Goal: Task Accomplishment & Management: Complete application form

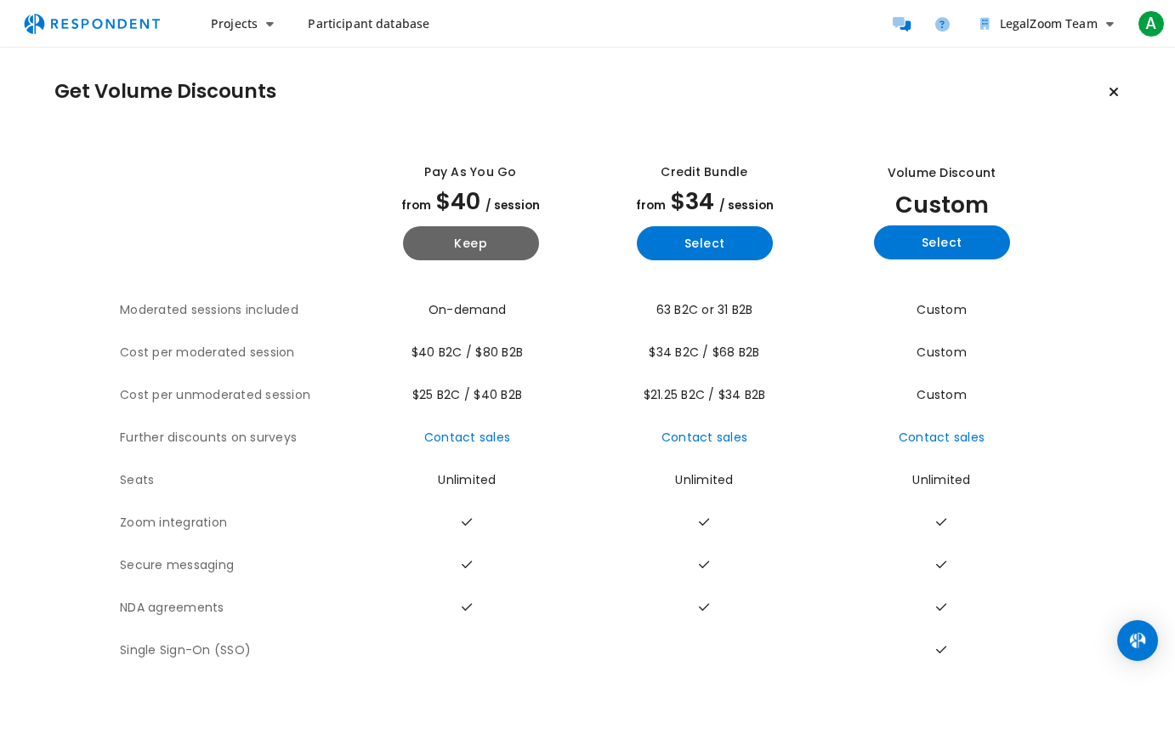
click at [1114, 100] on button "Keep current plan" at bounding box center [1114, 92] width 34 height 34
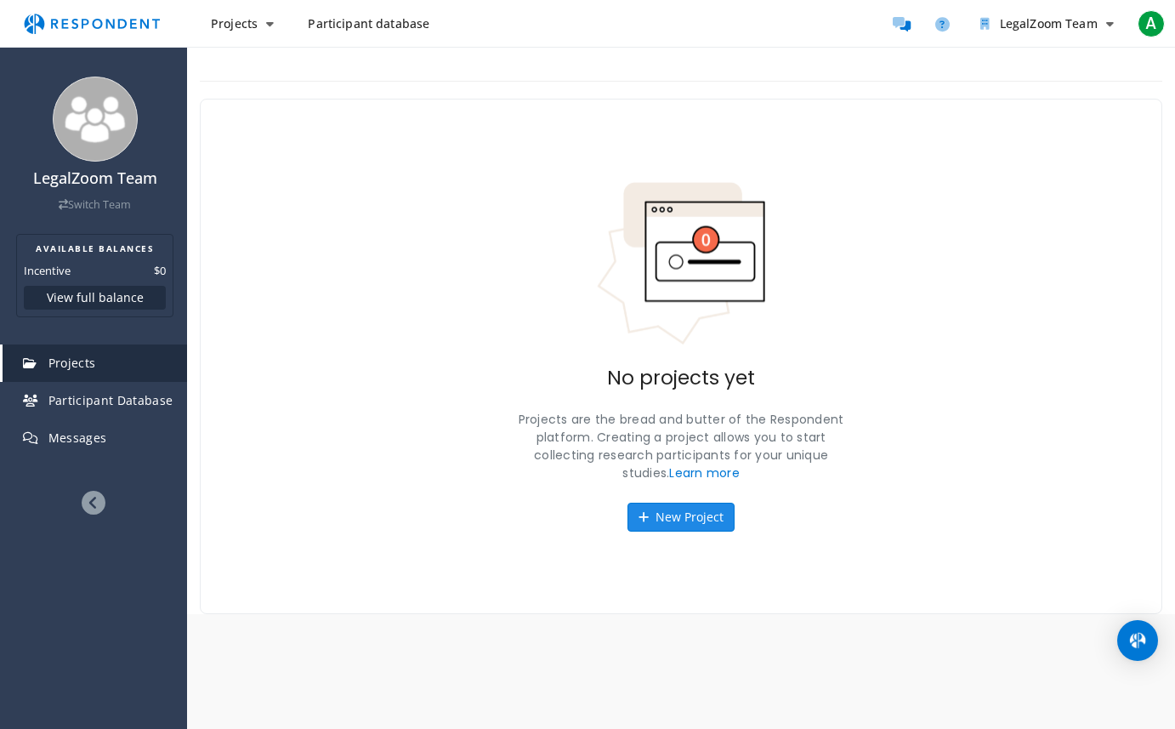
click at [669, 516] on button "New Project" at bounding box center [680, 516] width 107 height 29
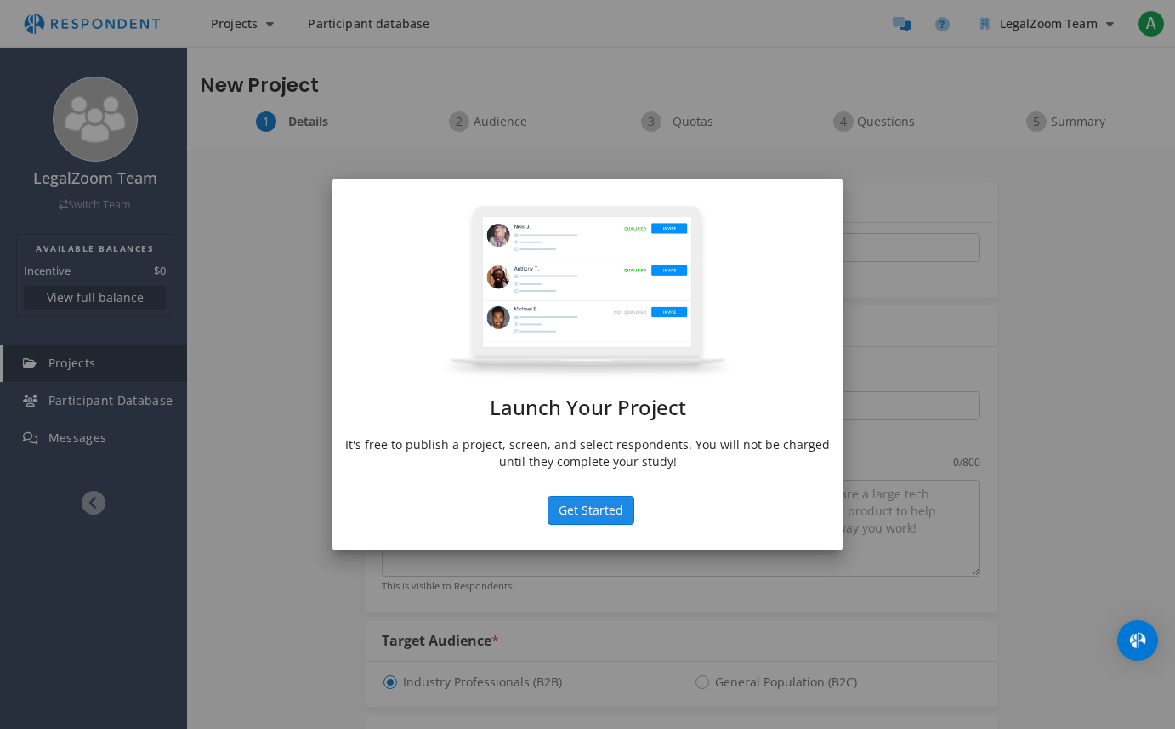
click at [618, 513] on button "Get Started" at bounding box center [591, 510] width 87 height 29
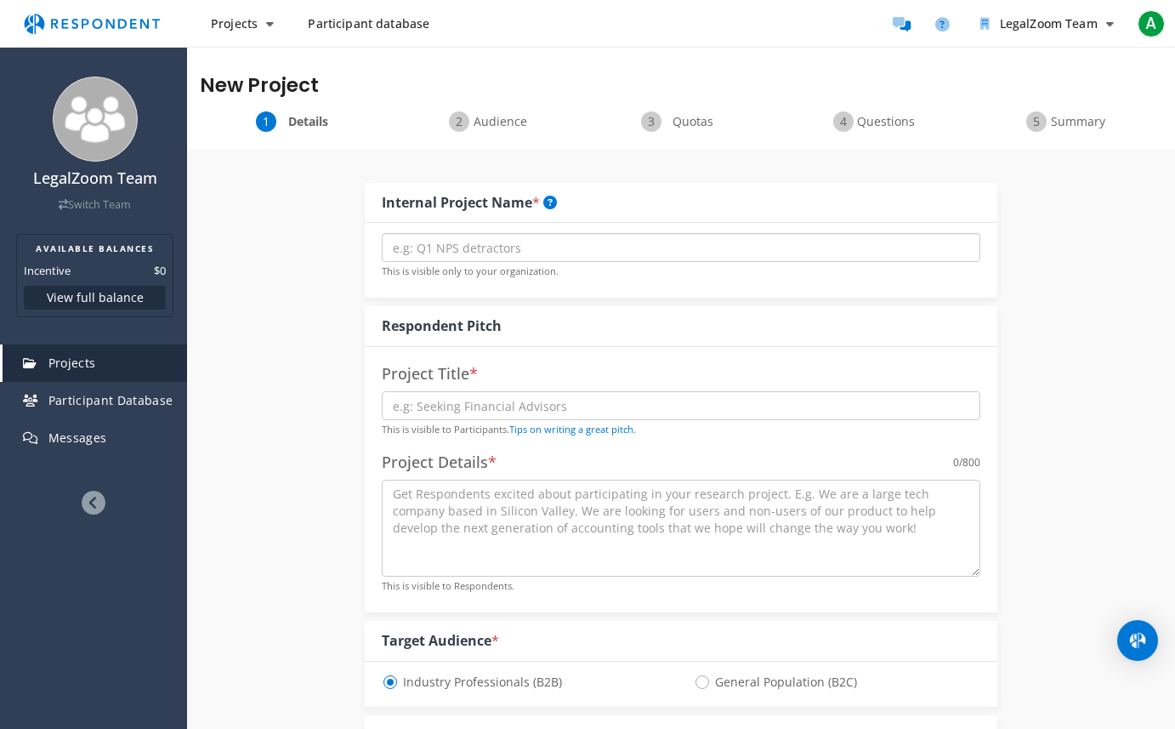
click at [471, 248] on input "text" at bounding box center [681, 247] width 599 height 29
type input "Test"
click at [472, 425] on small "This is visible to Participants. Tips on writing a great pitch." at bounding box center [509, 429] width 254 height 13
click at [483, 405] on input "text" at bounding box center [681, 405] width 599 height 29
type input "Test"
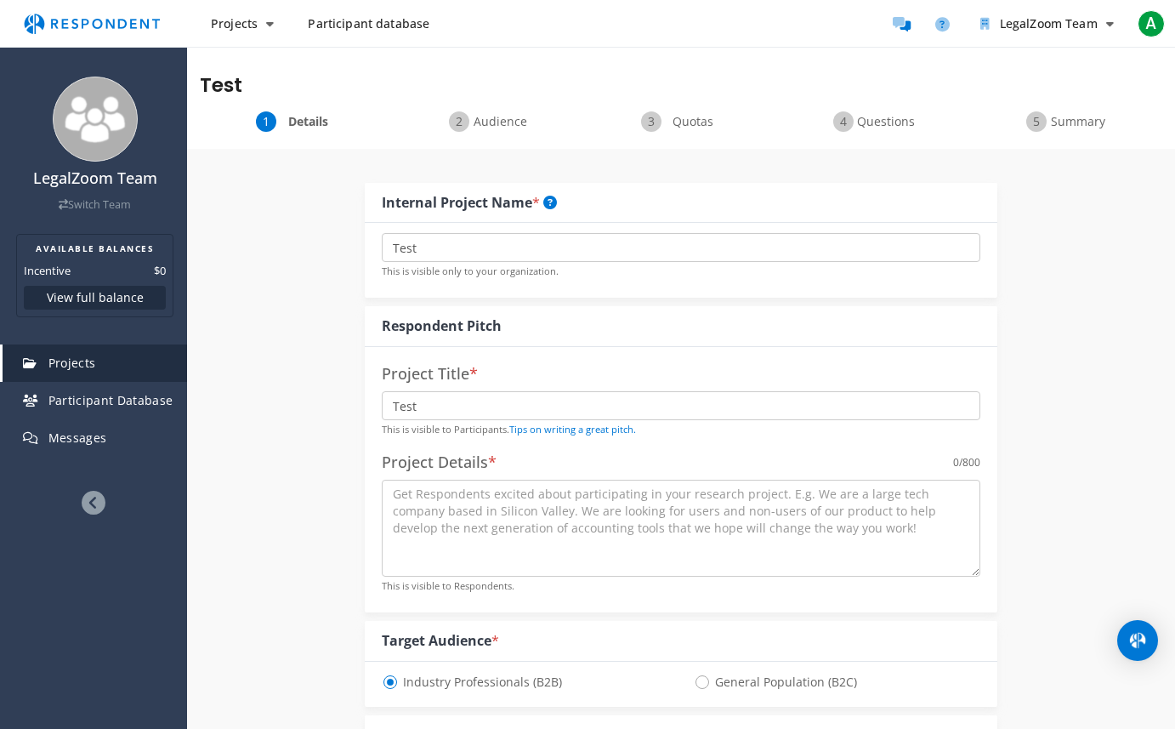
click at [437, 502] on textarea at bounding box center [681, 528] width 599 height 97
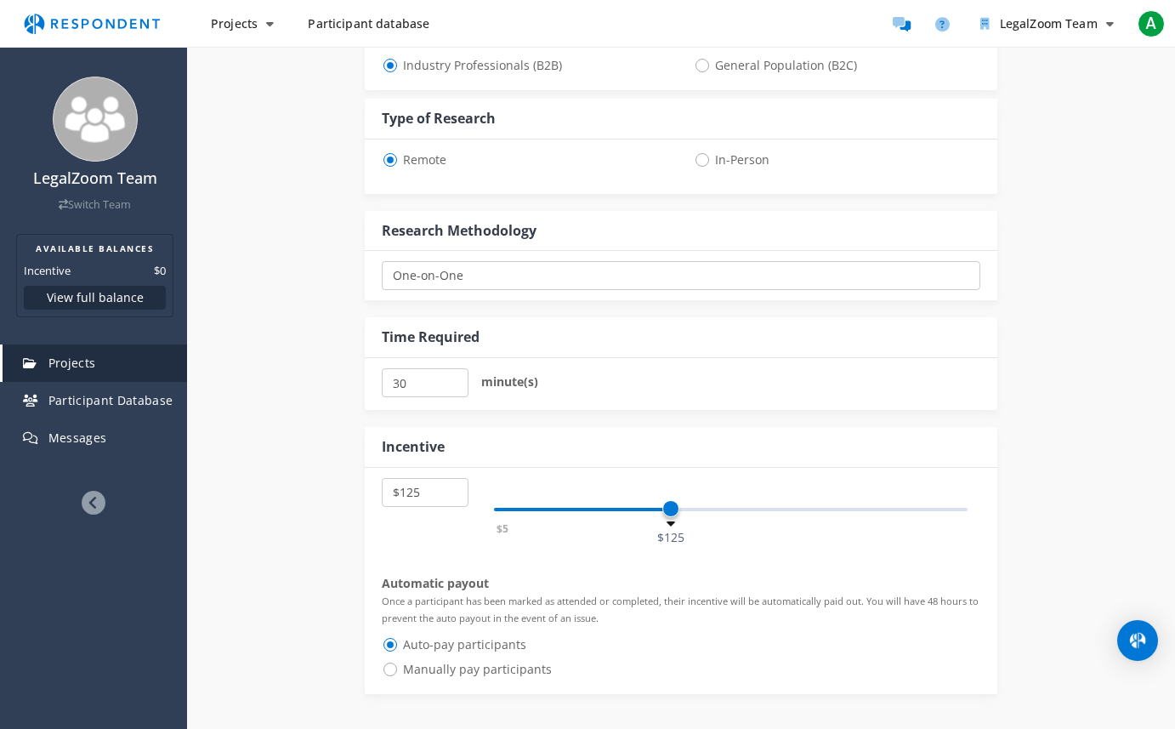
scroll to position [619, 0]
type textarea "Test"
click at [707, 153] on span "In-Person" at bounding box center [732, 157] width 76 height 20
click at [705, 153] on input "In-Person" at bounding box center [699, 155] width 11 height 11
radio input "true"
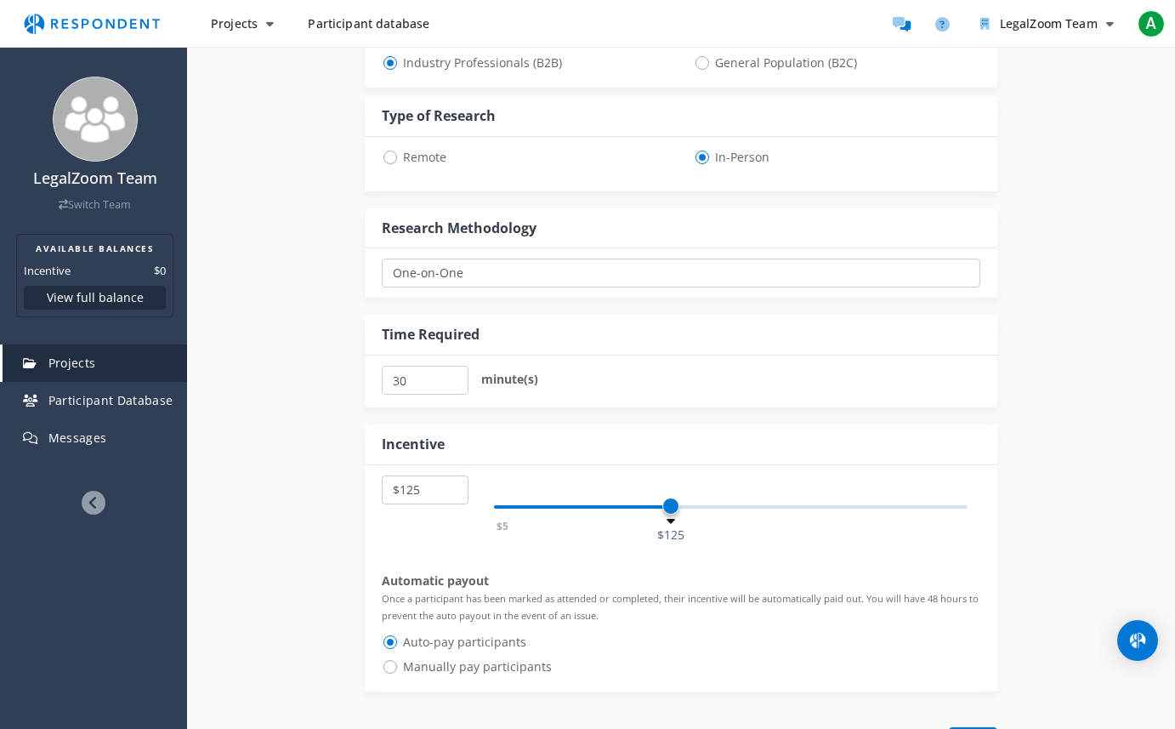
select select "number:125"
click at [452, 377] on input "35" at bounding box center [425, 380] width 87 height 29
click at [452, 377] on input "40" at bounding box center [425, 380] width 87 height 29
click at [452, 377] on input "45" at bounding box center [425, 380] width 87 height 29
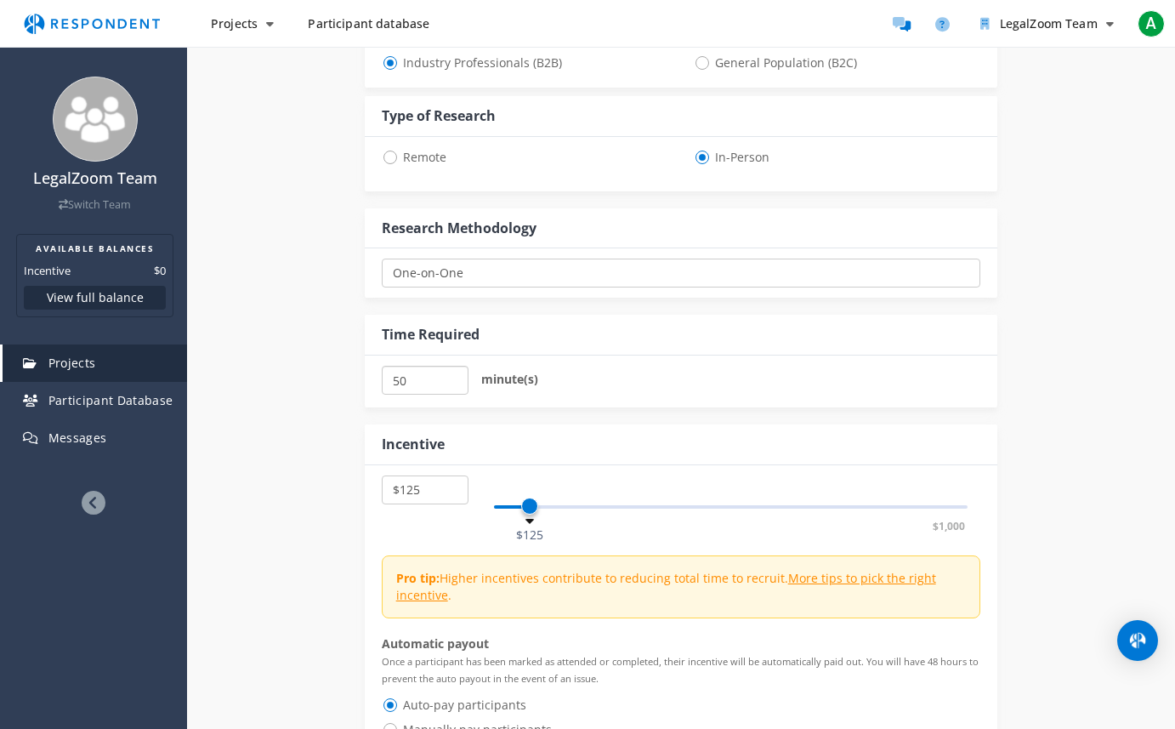
click at [452, 377] on input "50" at bounding box center [425, 380] width 87 height 29
click at [452, 377] on input "55" at bounding box center [425, 380] width 87 height 29
type input "60"
click at [452, 377] on input "60" at bounding box center [425, 380] width 87 height 29
click at [329, 673] on div "Internal Project Name * Test This is visible only to your organization. Respond…" at bounding box center [681, 188] width 988 height 1317
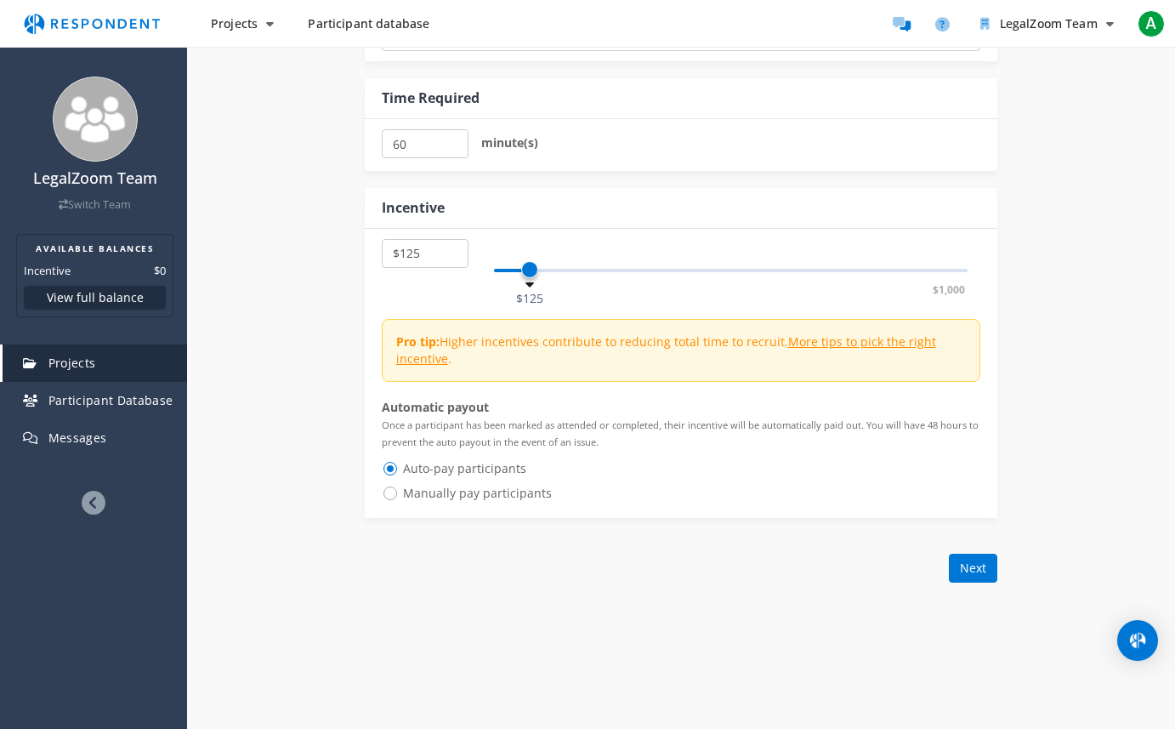
scroll to position [888, 0]
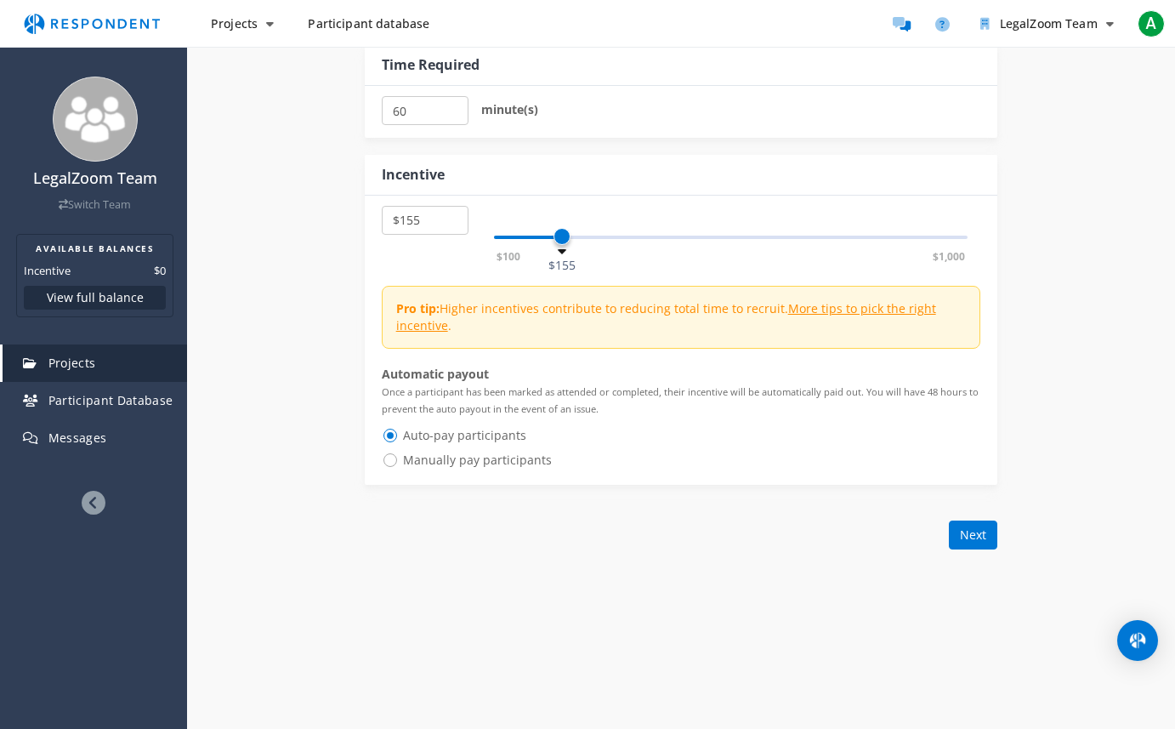
select select "number:150"
drag, startPoint x: 530, startPoint y: 237, endPoint x: 558, endPoint y: 236, distance: 28.1
click at [558, 236] on span at bounding box center [556, 236] width 17 height 17
click at [977, 532] on button "Next" at bounding box center [973, 534] width 48 height 29
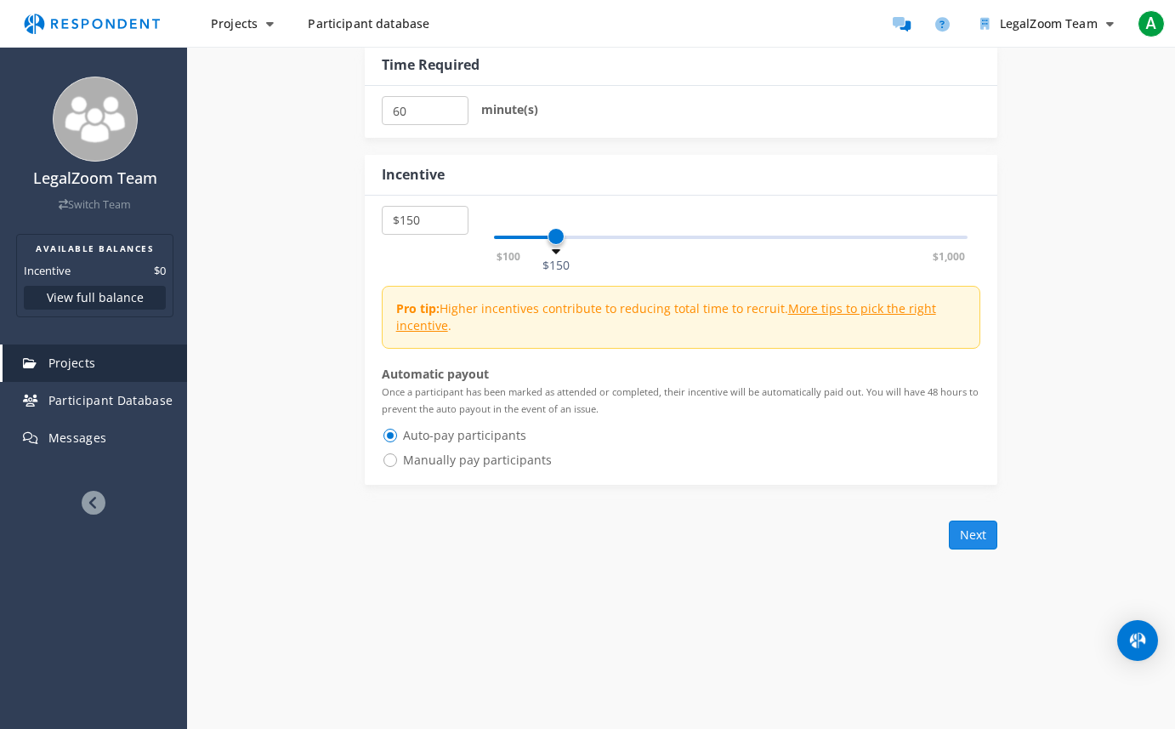
scroll to position [0, 0]
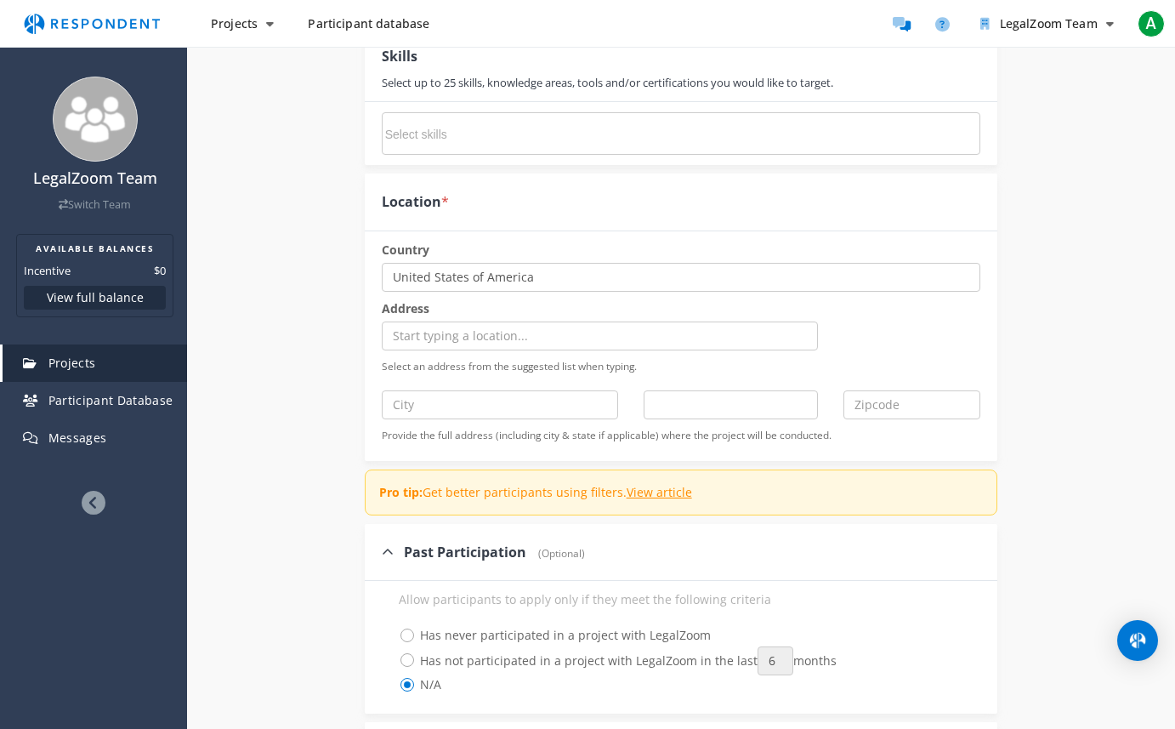
scroll to position [1291, 0]
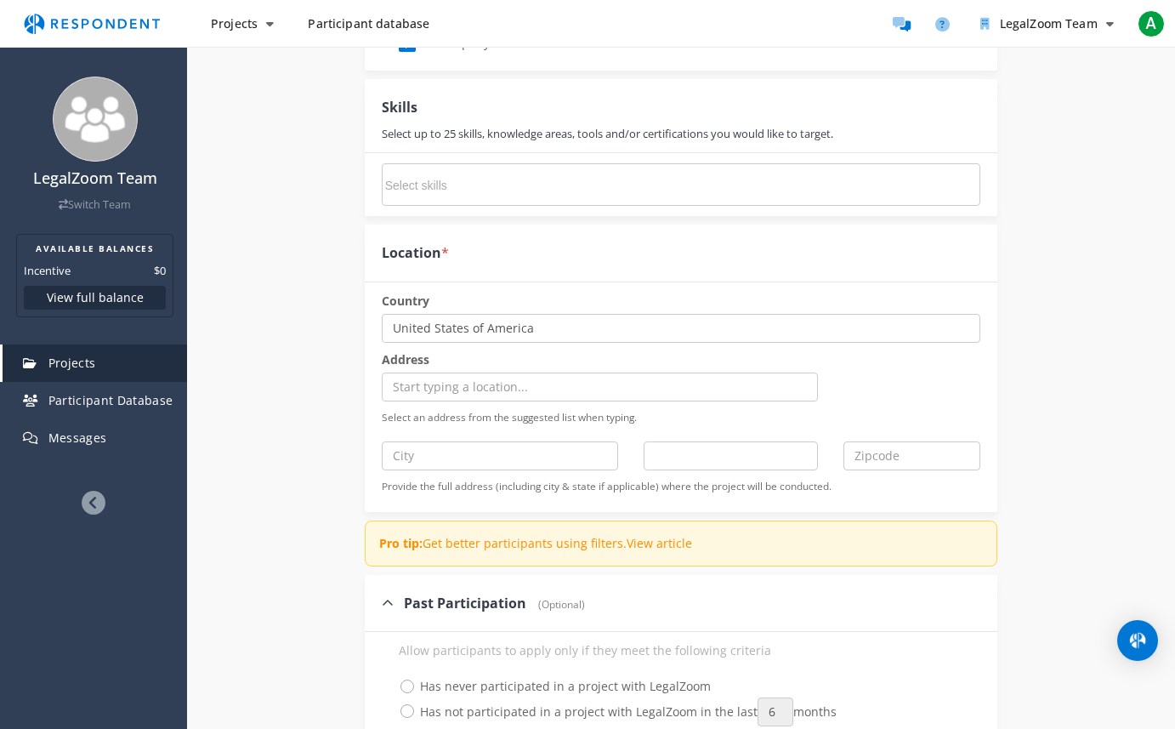
click at [640, 546] on link "View article" at bounding box center [659, 543] width 65 height 16
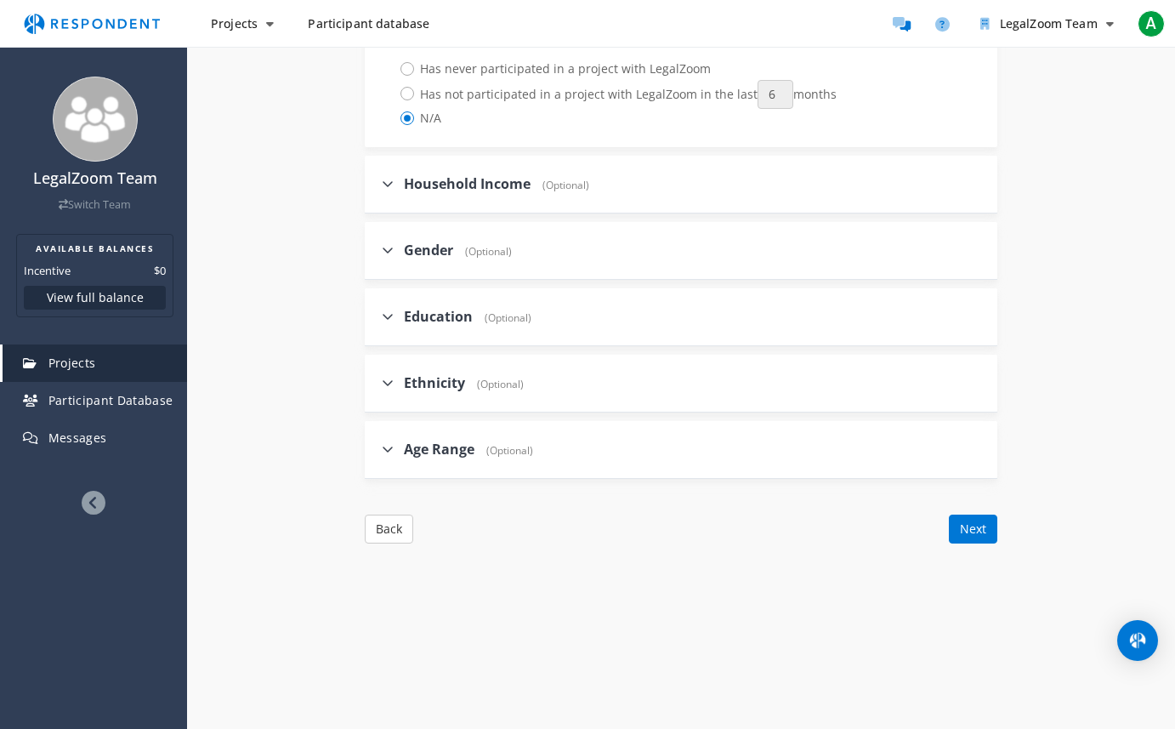
scroll to position [1913, 0]
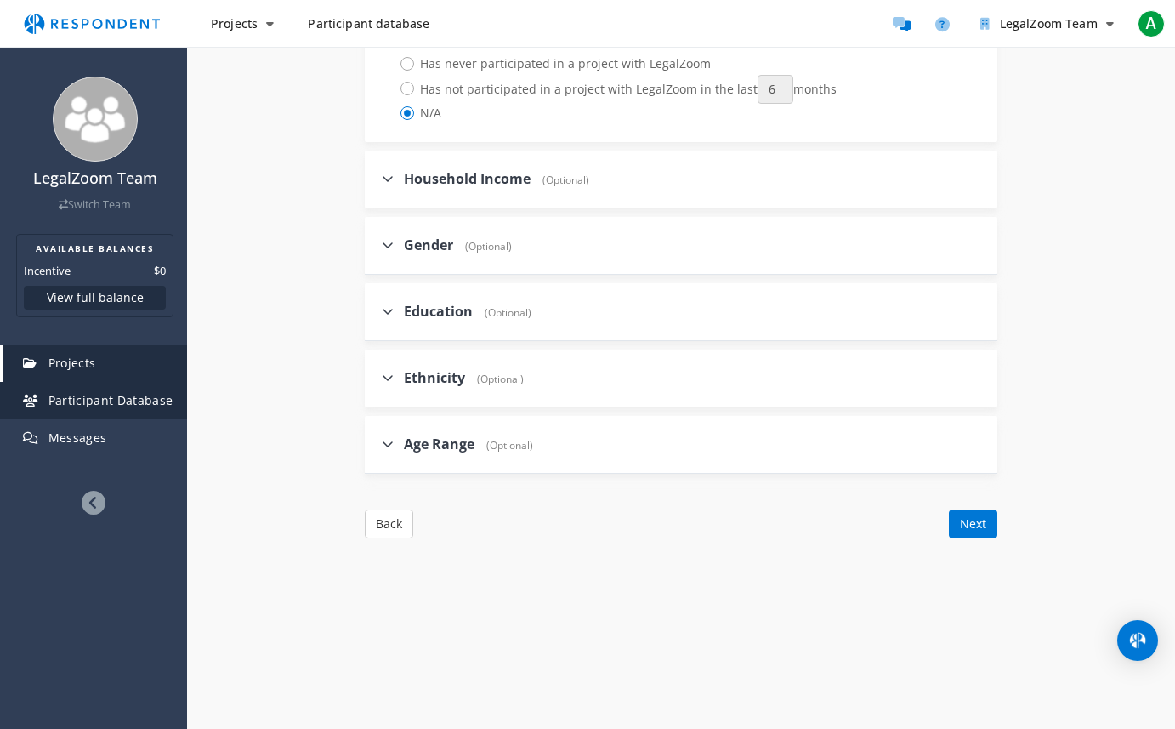
click at [95, 409] on link "Participant Database" at bounding box center [95, 400] width 185 height 37
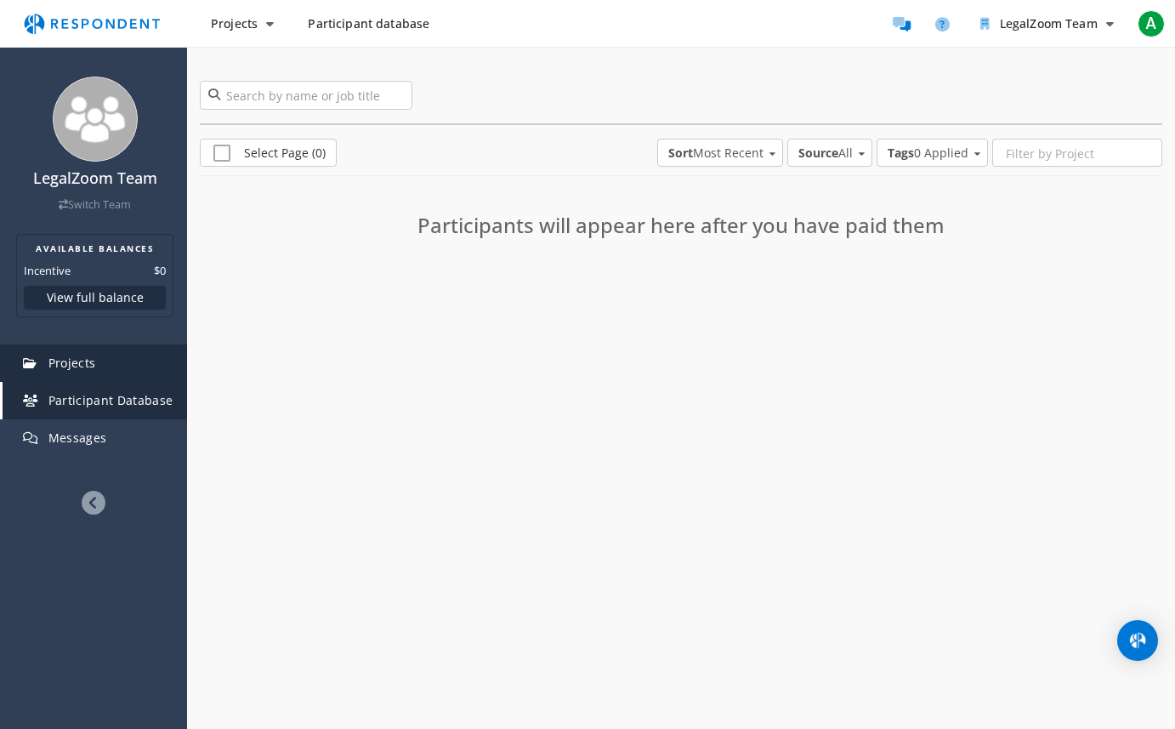
click at [85, 347] on link "Projects" at bounding box center [95, 362] width 185 height 37
